Goal: Communication & Community: Answer question/provide support

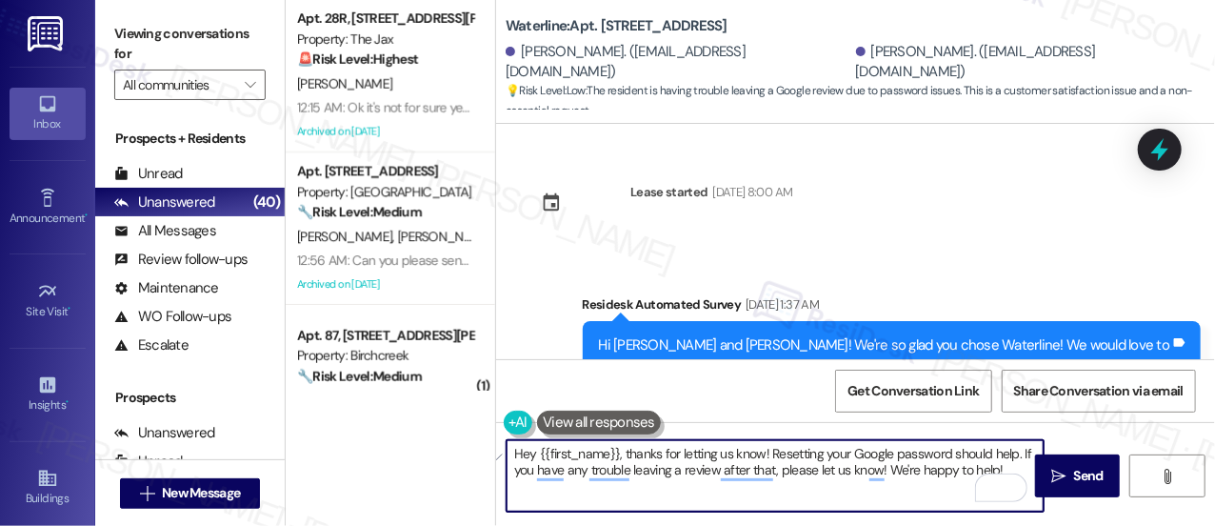
scroll to position [3907, 0]
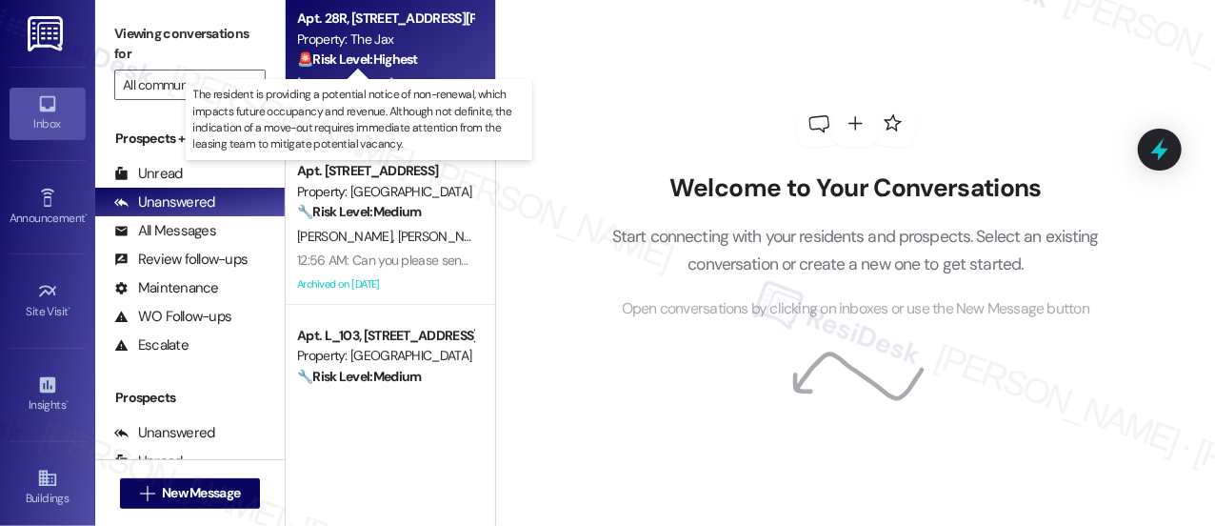
click at [405, 64] on strong "🚨 Risk Level: Highest" at bounding box center [357, 58] width 121 height 17
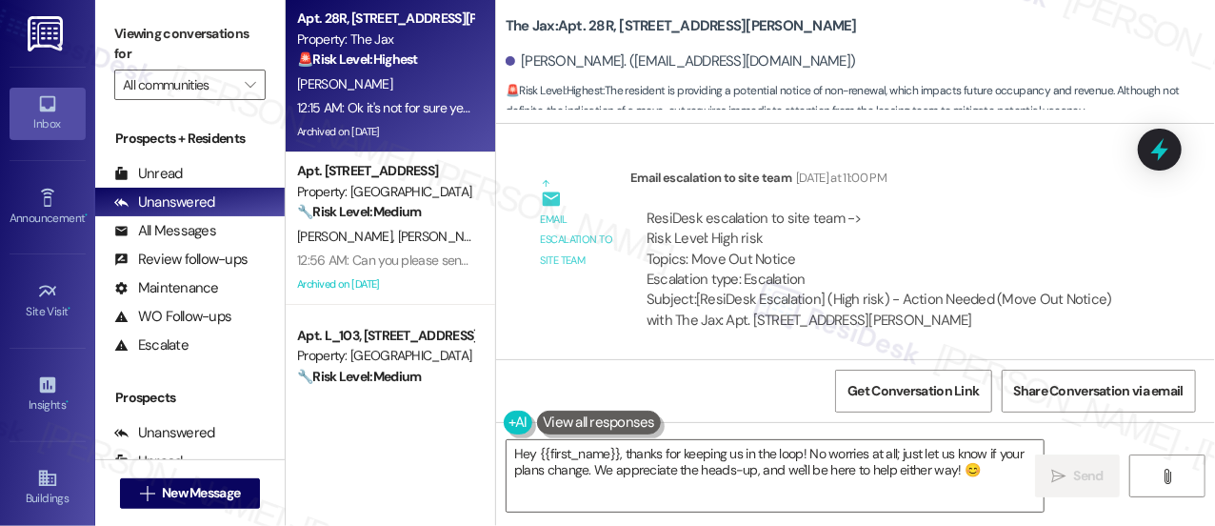
scroll to position [49249, 0]
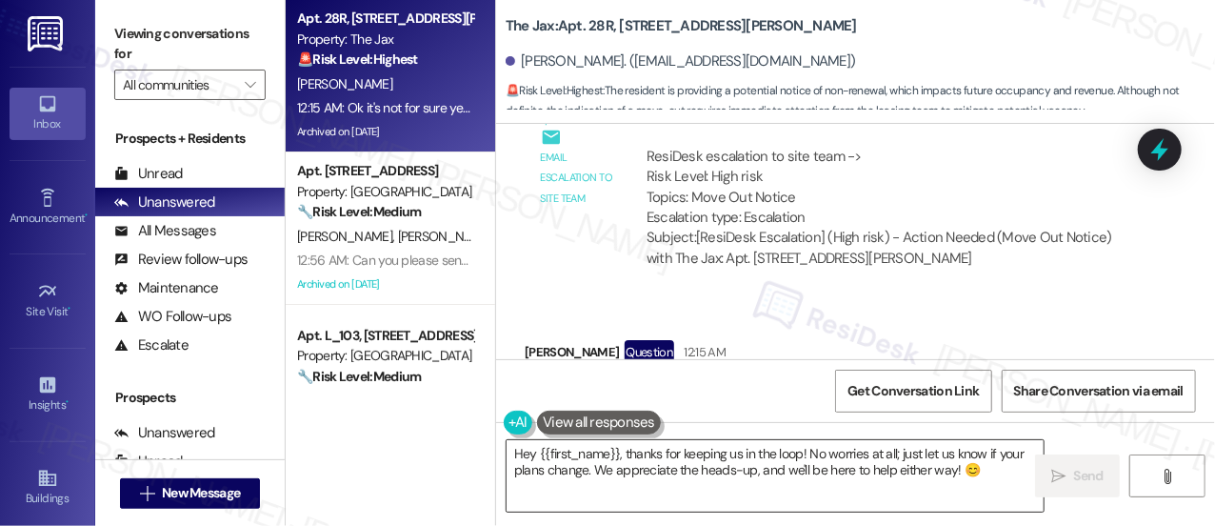
click at [846, 468] on textarea "Hey {{first_name}}, thanks for keeping us in the loop! No worries at all; just …" at bounding box center [775, 475] width 537 height 71
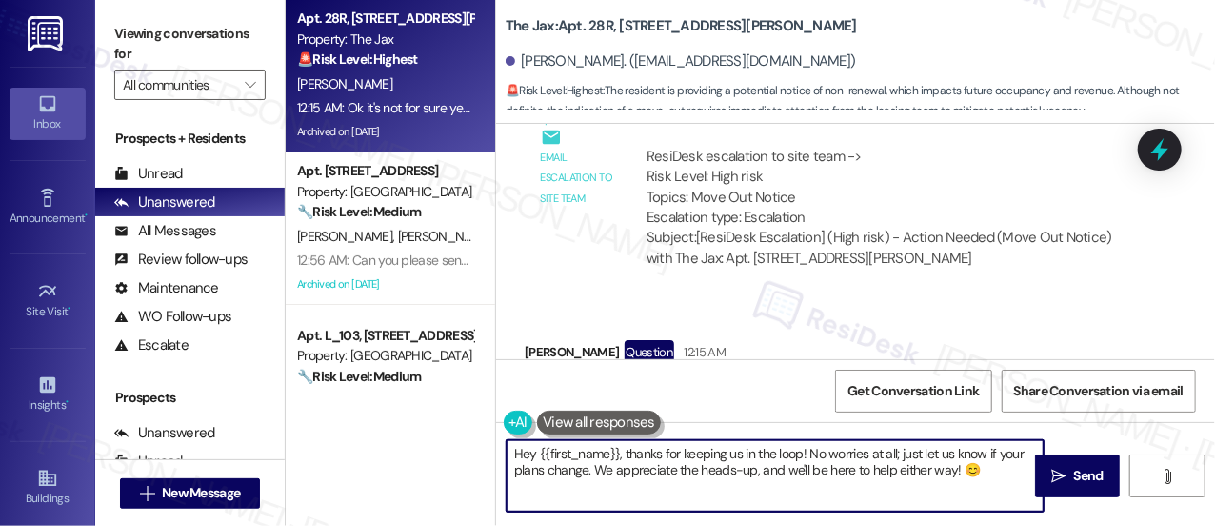
click at [846, 468] on textarea "Hey {{first_name}}, thanks for keeping us in the loop! No worries at all; just …" at bounding box center [775, 475] width 537 height 71
click at [824, 473] on textarea "Hey {{first_name}}, thanks for keeping us in the loop! No worries at all; just …" at bounding box center [775, 475] width 537 height 71
click at [861, 469] on textarea "Hey {{first_name}}, thanks for keeping us in the loop! No worries at all; just …" at bounding box center [775, 475] width 537 height 71
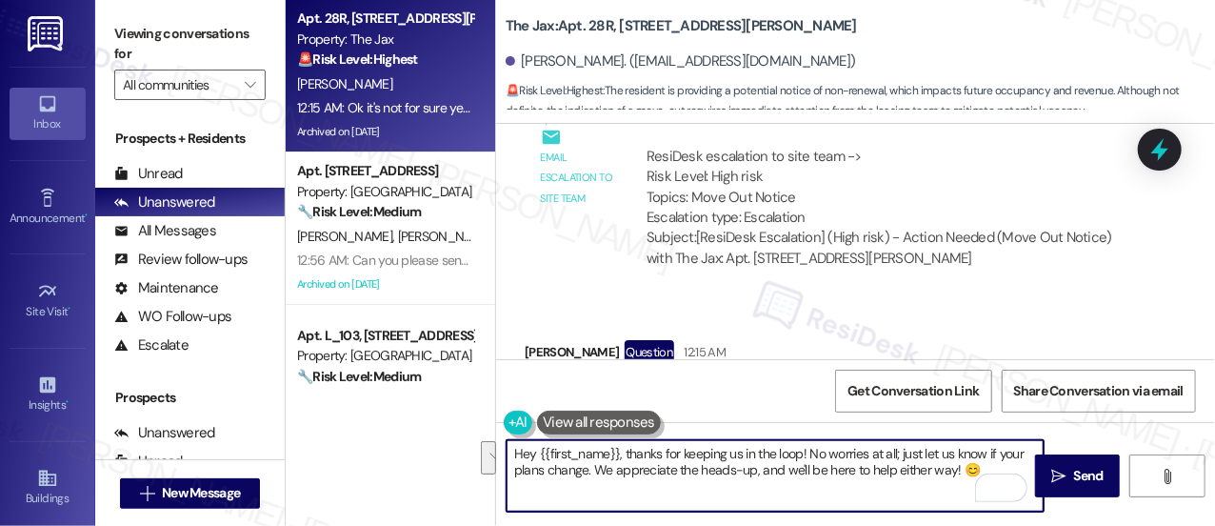
drag, startPoint x: 984, startPoint y: 472, endPoint x: 624, endPoint y: 458, distance: 360.2
click at [624, 458] on textarea "Hey {{first_name}}, thanks for keeping us in the loop! No worries at all; just …" at bounding box center [775, 475] width 537 height 71
type textarea "Hey {{first_name}}, our leasing team will be reaching out to you. Please keep y…"
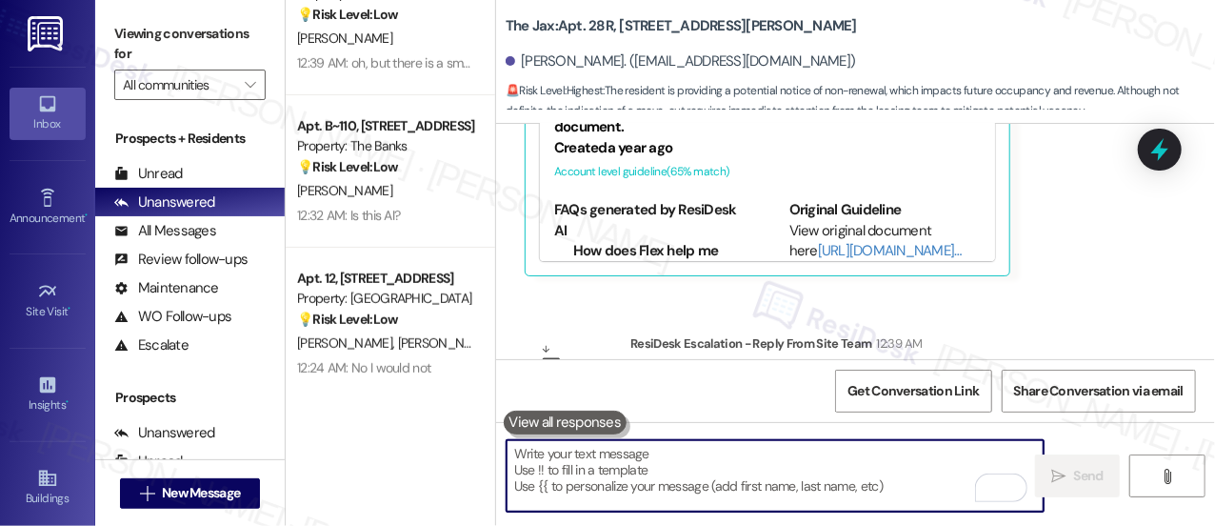
scroll to position [376, 0]
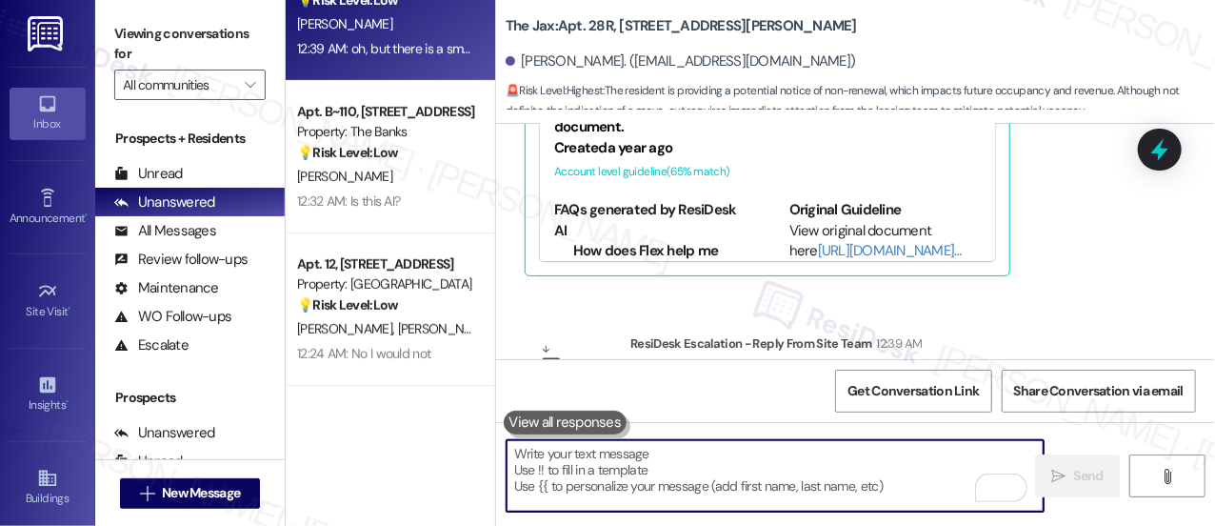
click at [402, 30] on div "[PERSON_NAME]" at bounding box center [385, 24] width 180 height 24
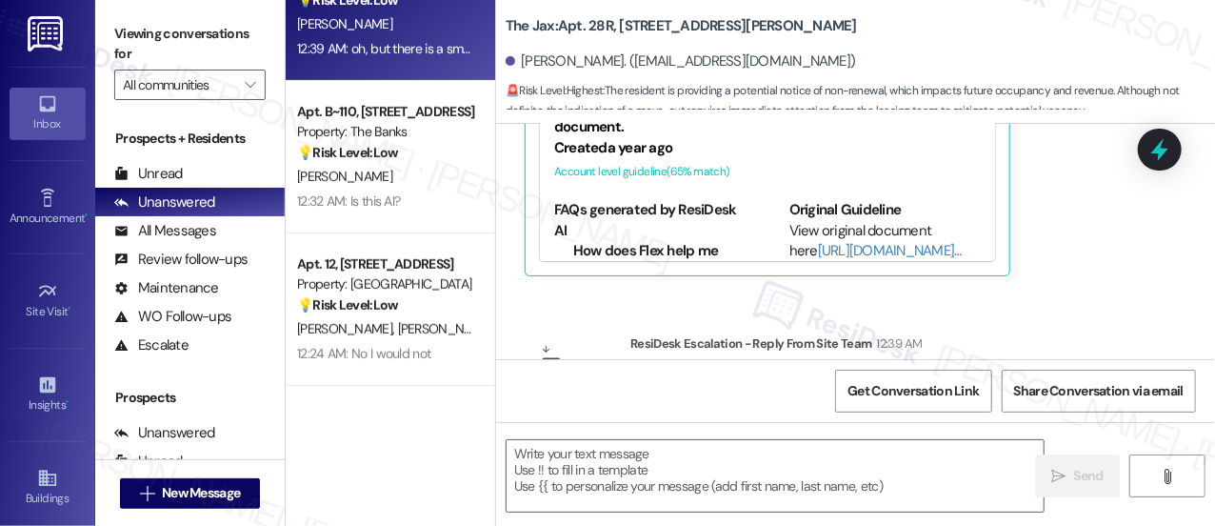
type textarea "Fetching suggested responses. Please feel free to read through the conversation…"
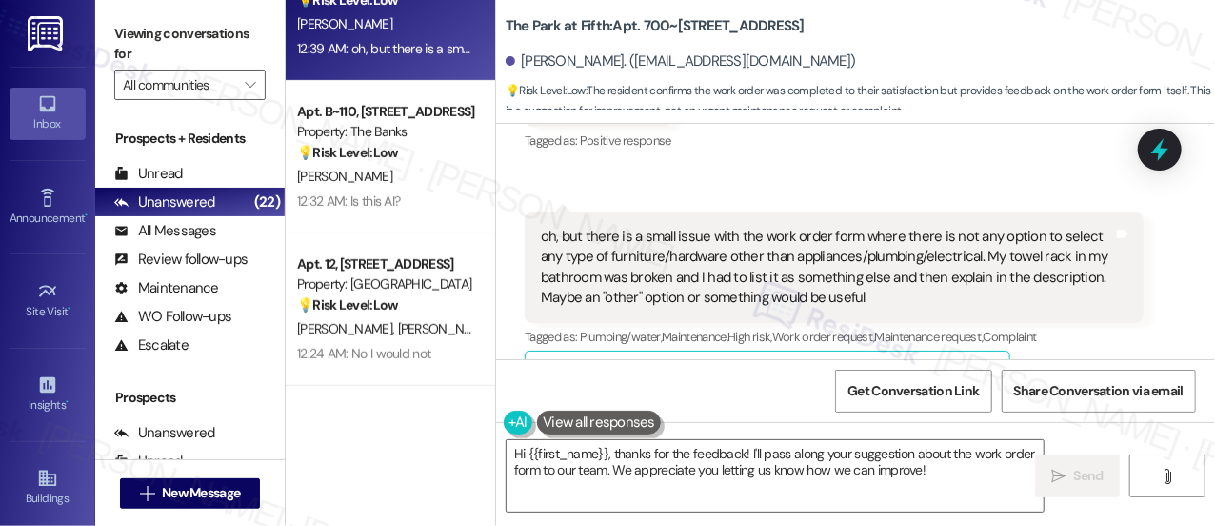
scroll to position [13, 0]
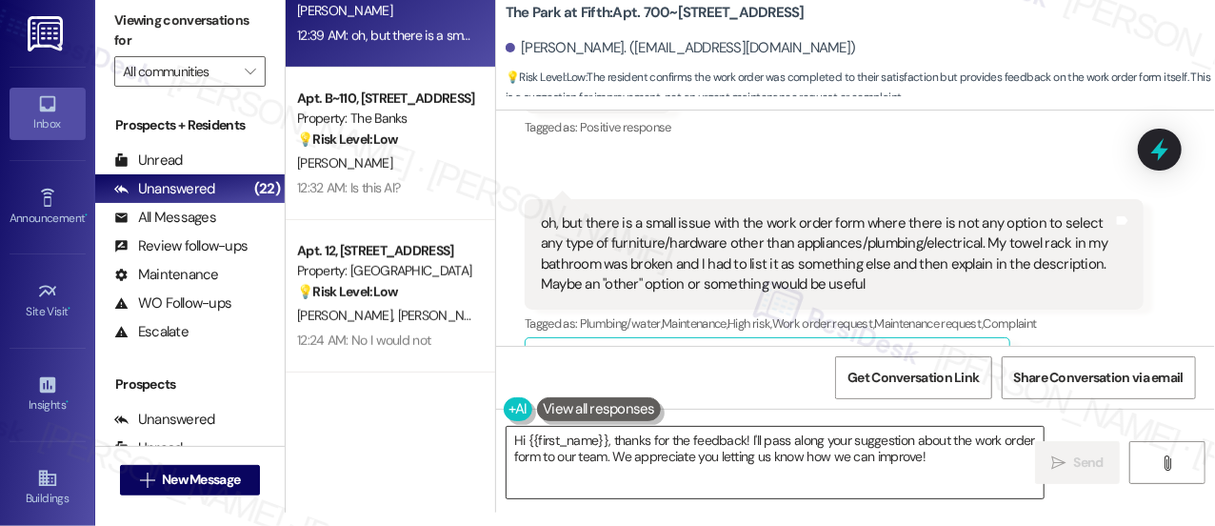
click at [880, 451] on textarea "Hi {{first_name}}, thanks for the feedback! I'll pass along your suggestion abo…" at bounding box center [775, 462] width 537 height 71
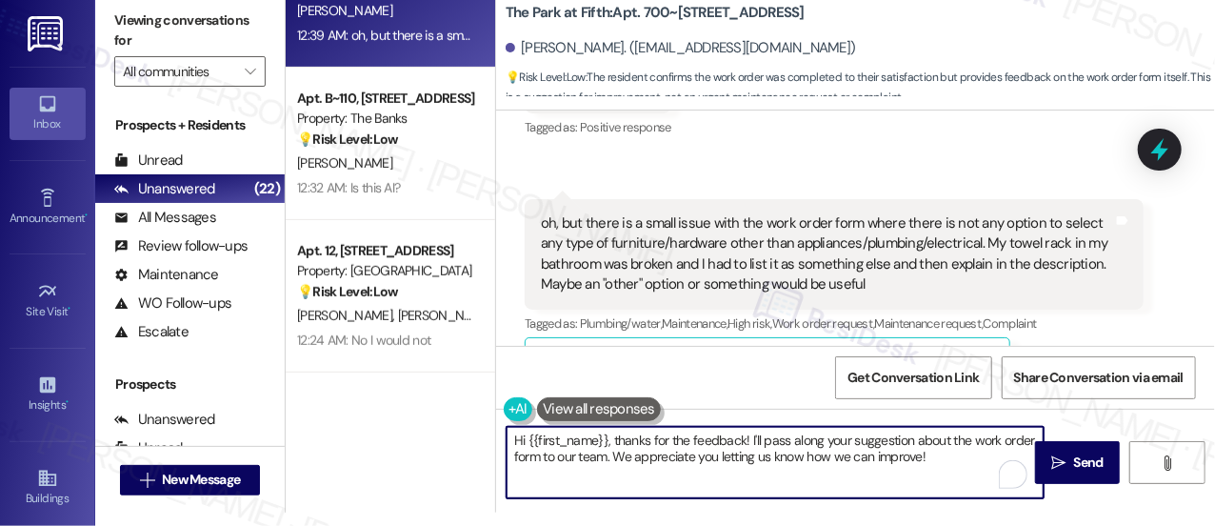
click at [880, 451] on textarea "Hi {{first_name}}, thanks for the feedback! I'll pass along your suggestion abo…" at bounding box center [775, 462] width 537 height 71
click at [933, 454] on textarea "Hi {{first_name}}, thanks for the feedback! I'll pass along your suggestion abo…" at bounding box center [775, 462] width 537 height 71
drag, startPoint x: 933, startPoint y: 454, endPoint x: 615, endPoint y: 454, distance: 318.0
click at [612, 457] on textarea "Hi {{first_name}}, thanks for the feedback! I'll pass along your suggestion abo…" at bounding box center [775, 462] width 537 height 71
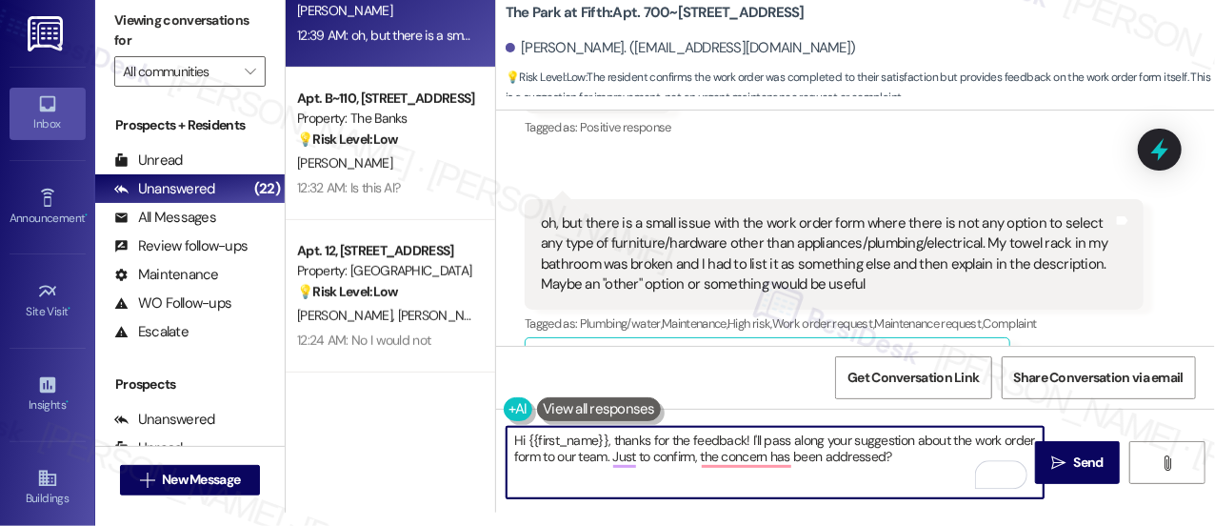
click at [528, 45] on div "[PERSON_NAME]. ([EMAIL_ADDRESS][DOMAIN_NAME])" at bounding box center [681, 48] width 350 height 20
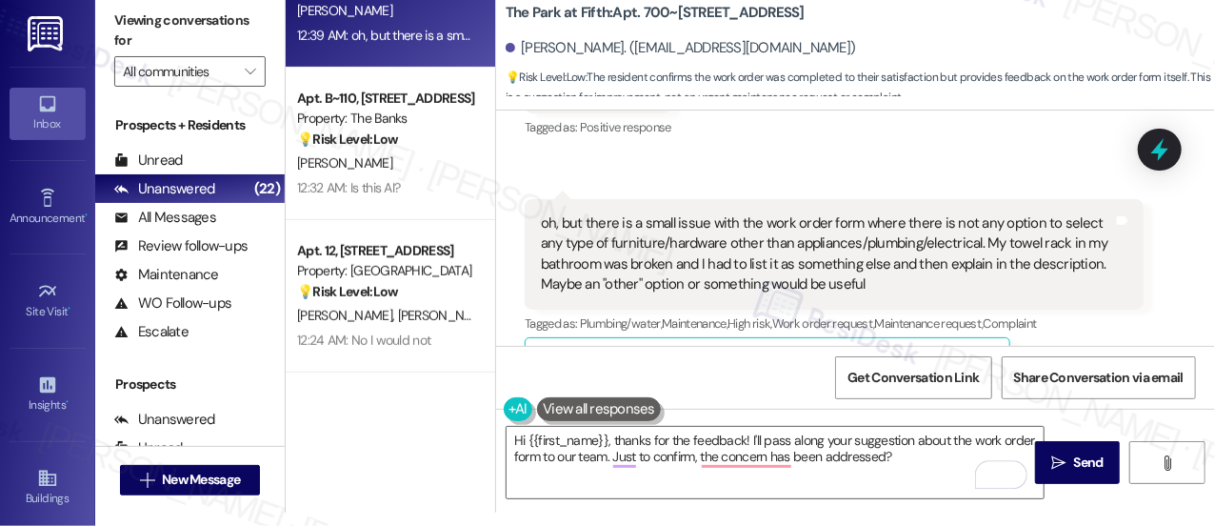
click at [528, 45] on div "[PERSON_NAME]. ([EMAIL_ADDRESS][DOMAIN_NAME])" at bounding box center [681, 48] width 350 height 20
copy div "Ariana"
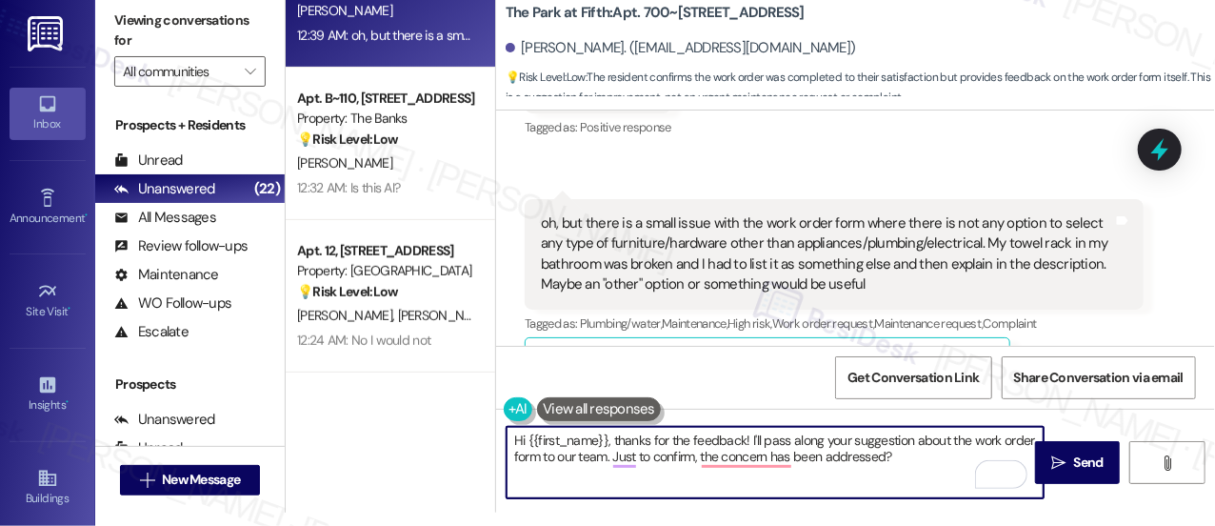
drag, startPoint x: 608, startPoint y: 439, endPoint x: 528, endPoint y: 435, distance: 80.1
click at [528, 435] on textarea "Hi {{first_name}}, thanks for the feedback! I'll pass along your suggestion abo…" at bounding box center [775, 462] width 537 height 71
paste textarea "Ariana"
type textarea "Hi [PERSON_NAME], thanks for the feedback! I'll pass along your suggestion abou…"
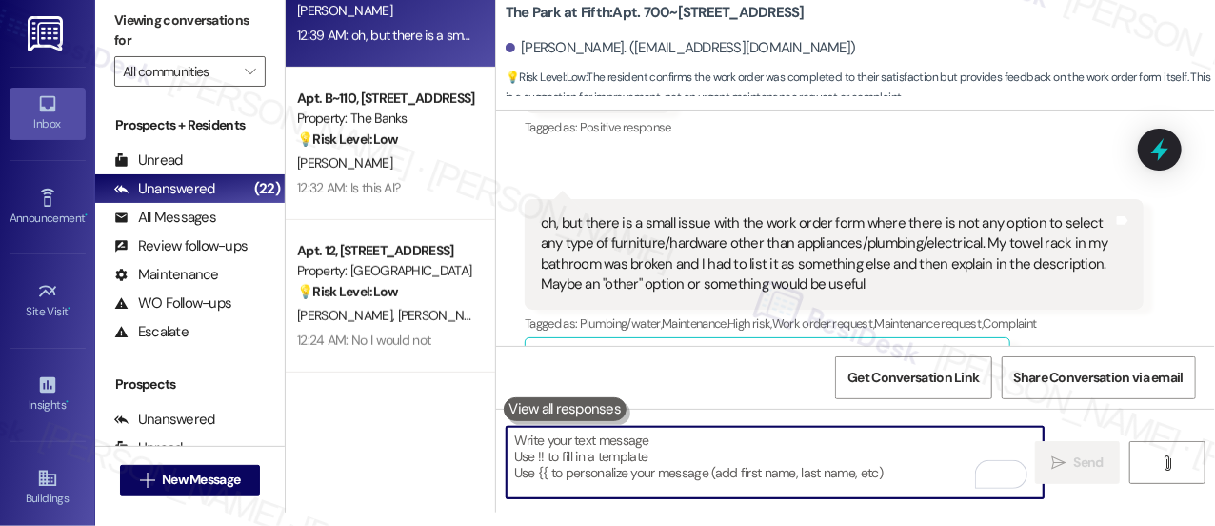
click at [687, 461] on textarea "To enrich screen reader interactions, please activate Accessibility in Grammarl…" at bounding box center [775, 462] width 537 height 71
click at [696, 443] on textarea "To enrich screen reader interactions, please activate Accessibility in Grammarl…" at bounding box center [775, 462] width 537 height 71
paste textarea "Hi [PERSON_NAME], thank you for your feedback! I’ll make sure to share your sug…"
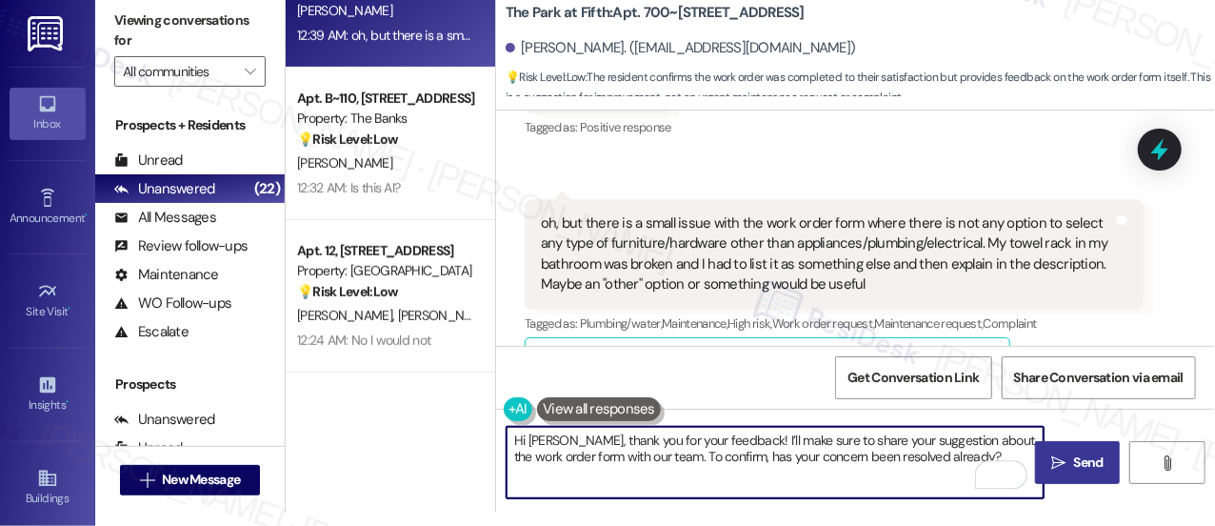
type textarea "Hi [PERSON_NAME], thank you for your feedback! I’ll make sure to share your sug…"
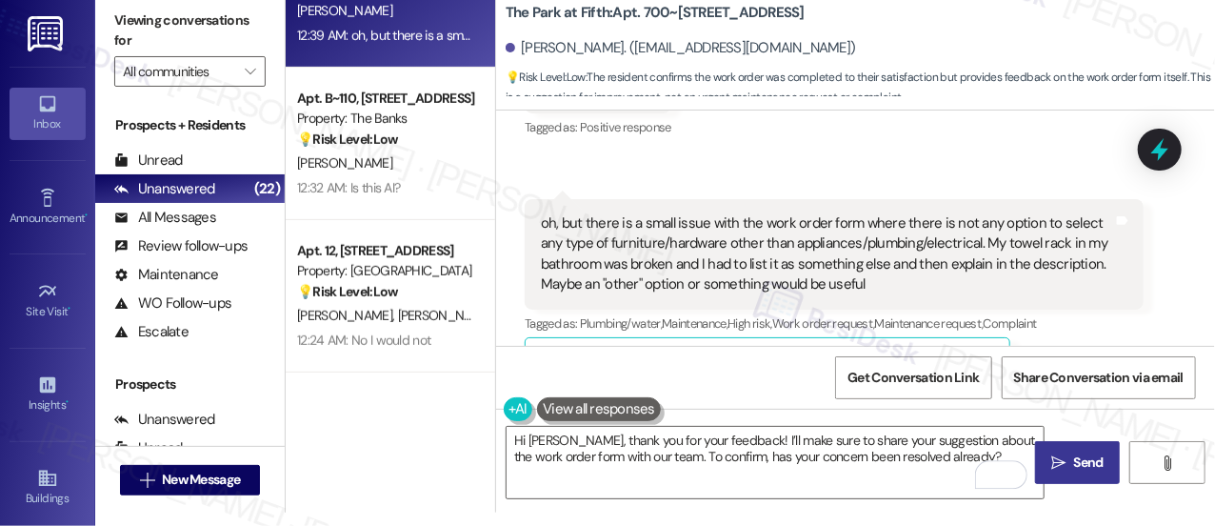
click at [1085, 472] on span "Send" at bounding box center [1089, 462] width 30 height 20
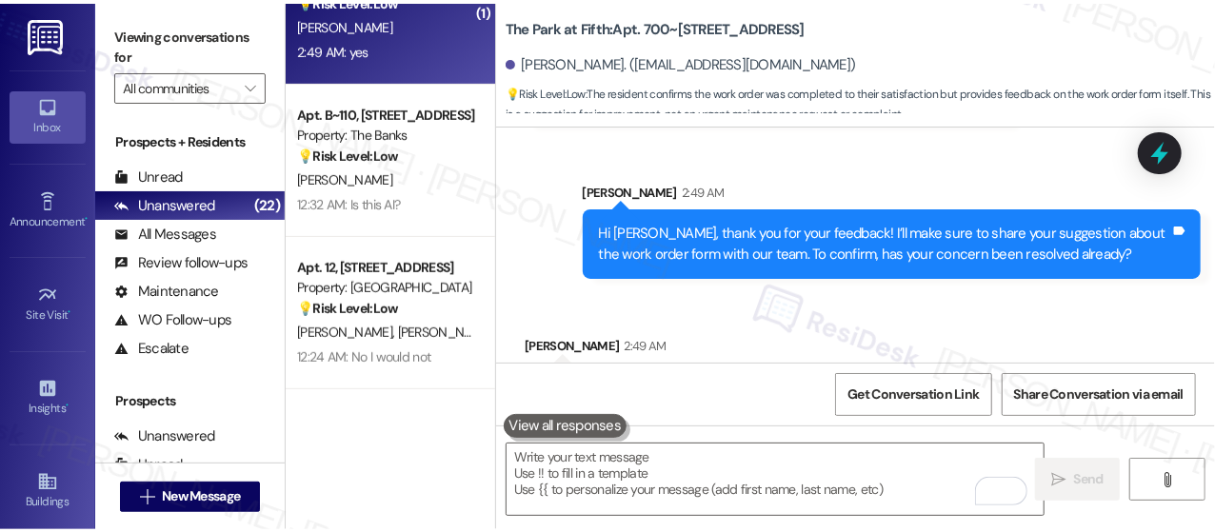
scroll to position [9469, 0]
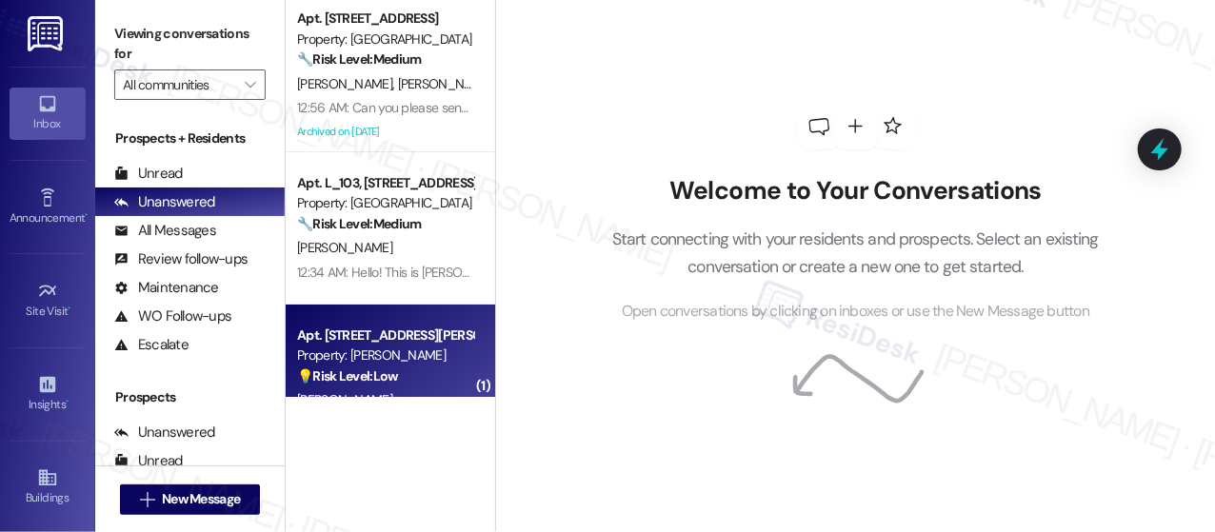
click at [390, 346] on div "Property: [PERSON_NAME]" at bounding box center [385, 356] width 176 height 20
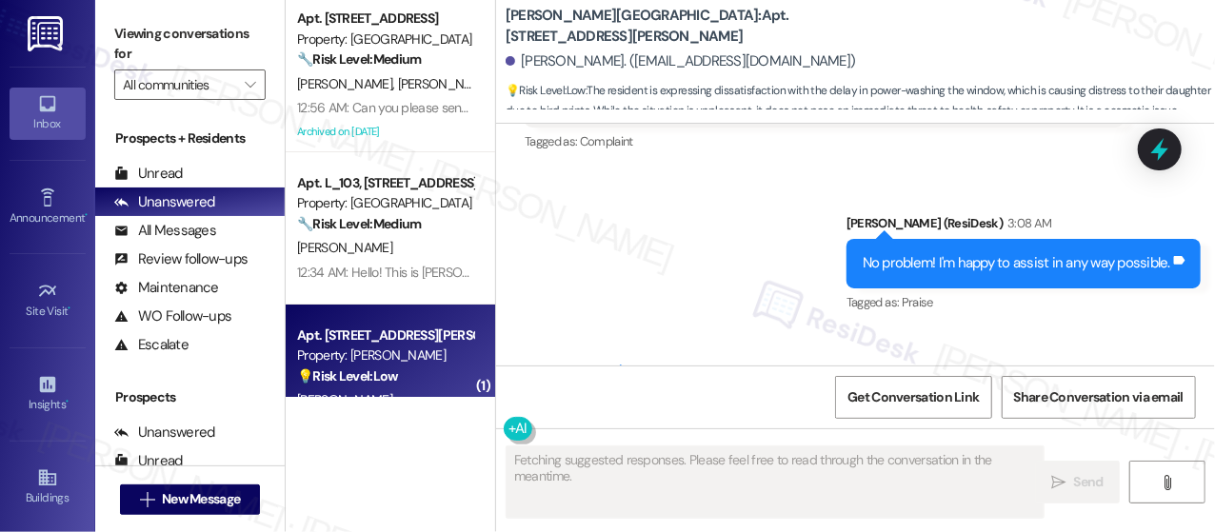
scroll to position [9874, 0]
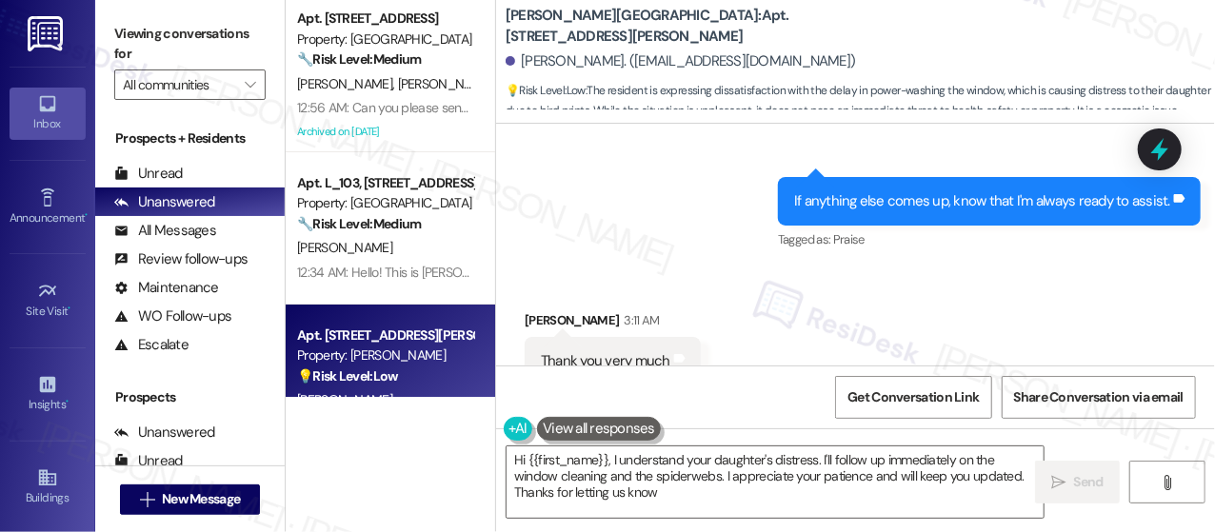
type textarea "Hi {{first_name}}, I understand your daughter's distress. I'll follow up immedi…"
